Goal: Task Accomplishment & Management: Manage account settings

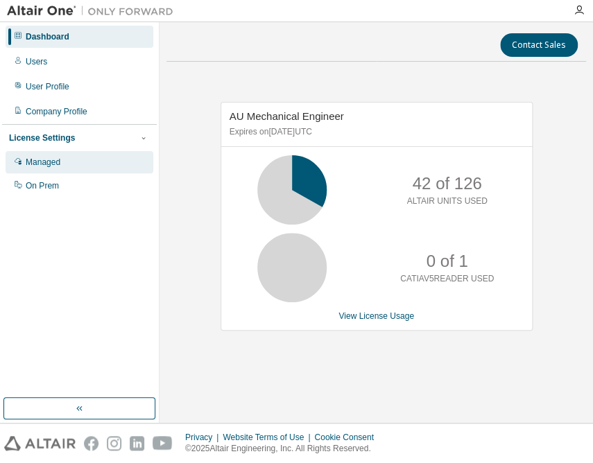
click at [19, 161] on icon at bounding box center [18, 161] width 8 height 8
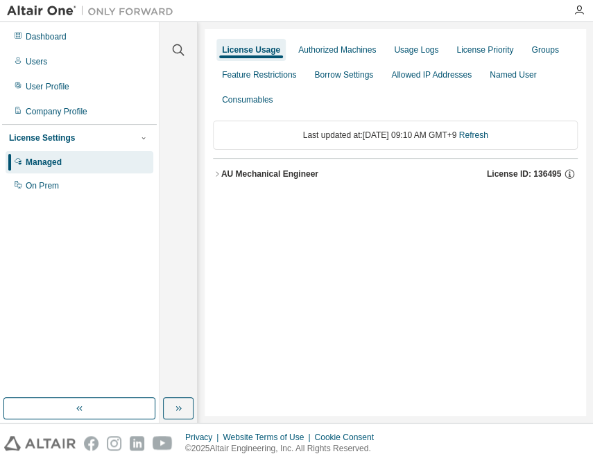
click at [243, 170] on div "AU Mechanical Engineer" at bounding box center [269, 173] width 97 height 11
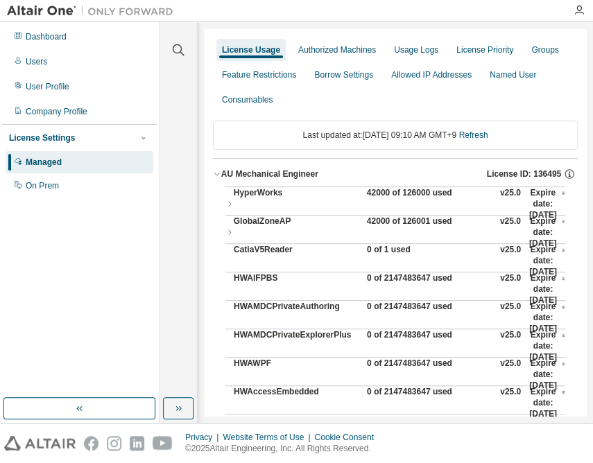
click at [421, 194] on div "42000 of 126000 used" at bounding box center [429, 203] width 125 height 33
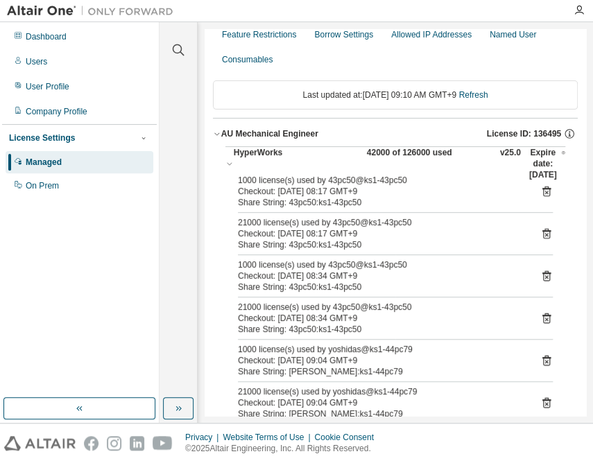
scroll to position [62, 0]
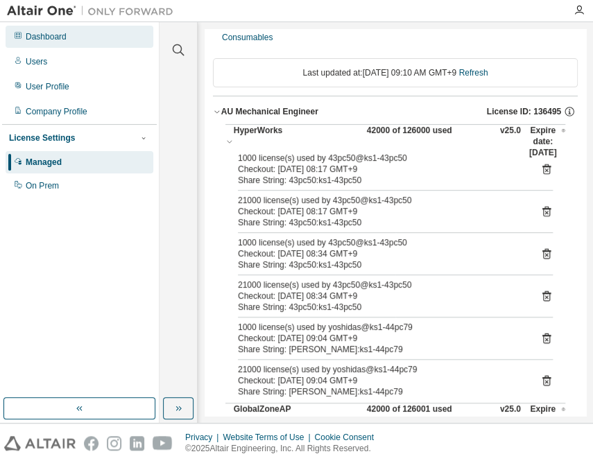
click at [51, 40] on div "Dashboard" at bounding box center [46, 36] width 41 height 11
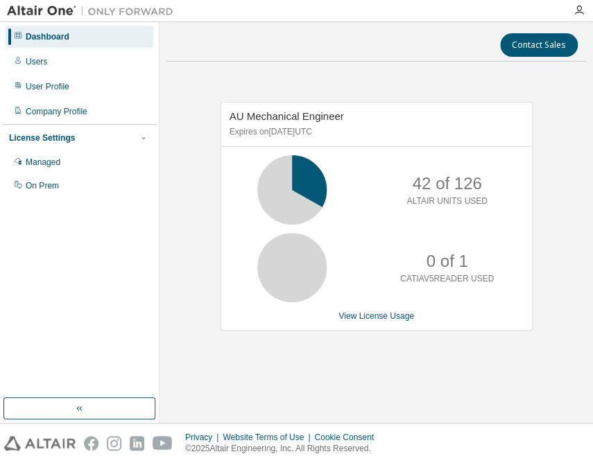
click at [114, 293] on div "Dashboard Users User Profile Company Profile License Settings Managed On Prem" at bounding box center [79, 210] width 155 height 372
click at [54, 161] on div "Managed" at bounding box center [43, 162] width 35 height 11
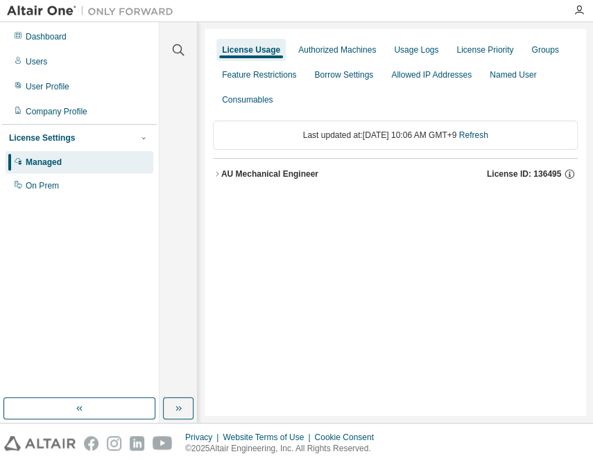
click at [288, 177] on div "AU Mechanical Engineer" at bounding box center [269, 173] width 97 height 11
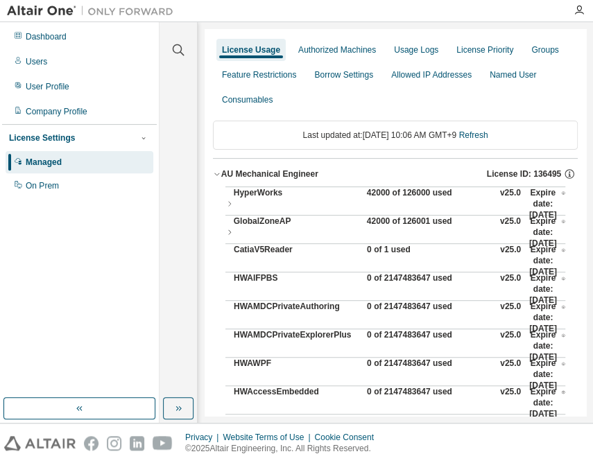
click at [379, 194] on div "42000 of 126000 used" at bounding box center [429, 203] width 125 height 33
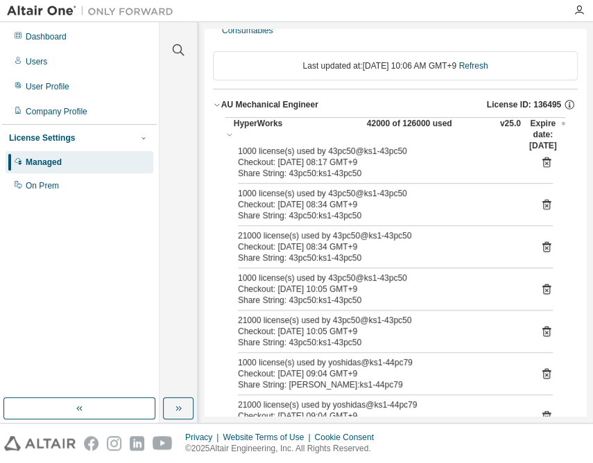
scroll to position [62, 0]
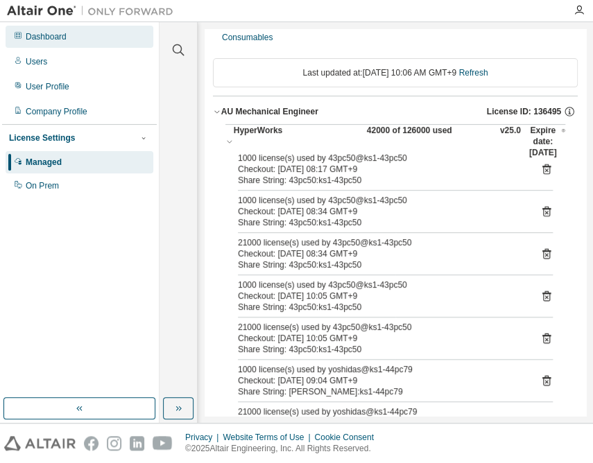
click at [58, 28] on div "Dashboard" at bounding box center [80, 37] width 148 height 22
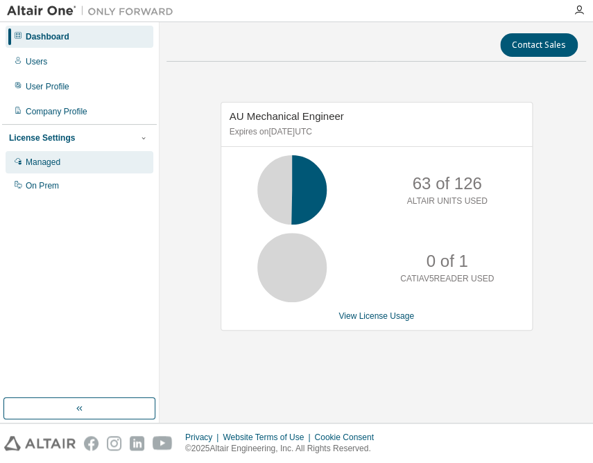
click at [44, 156] on div "Managed" at bounding box center [80, 162] width 148 height 22
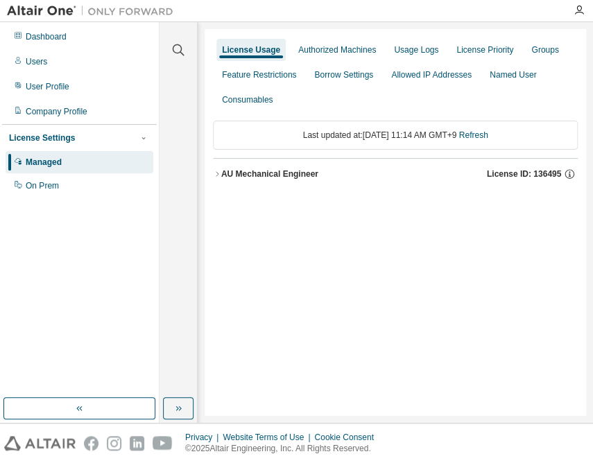
click at [297, 175] on div "AU Mechanical Engineer" at bounding box center [269, 173] width 97 height 11
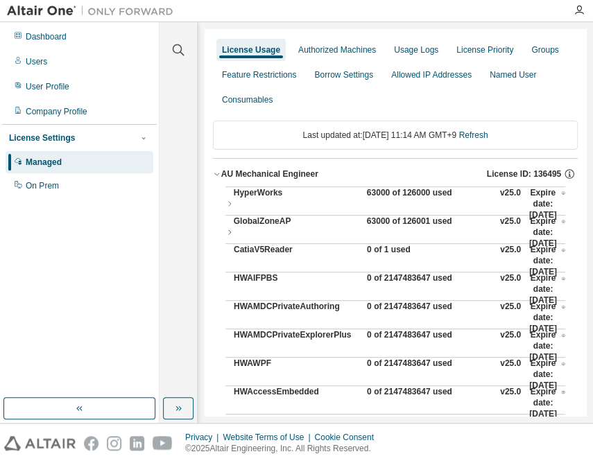
click at [394, 192] on div "63000 of 126000 used" at bounding box center [429, 203] width 125 height 33
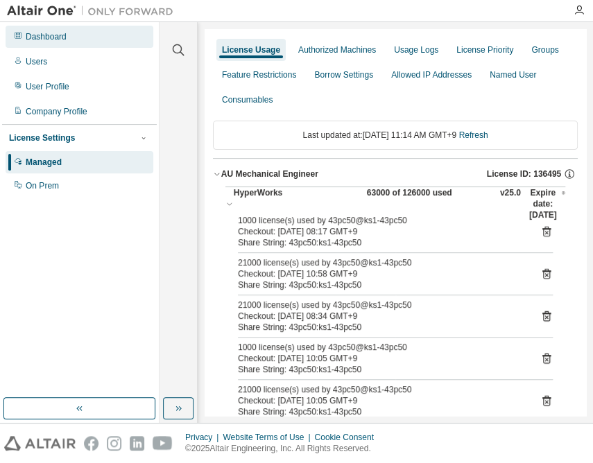
click at [55, 35] on div "Dashboard" at bounding box center [46, 36] width 41 height 11
